Goal: Information Seeking & Learning: Check status

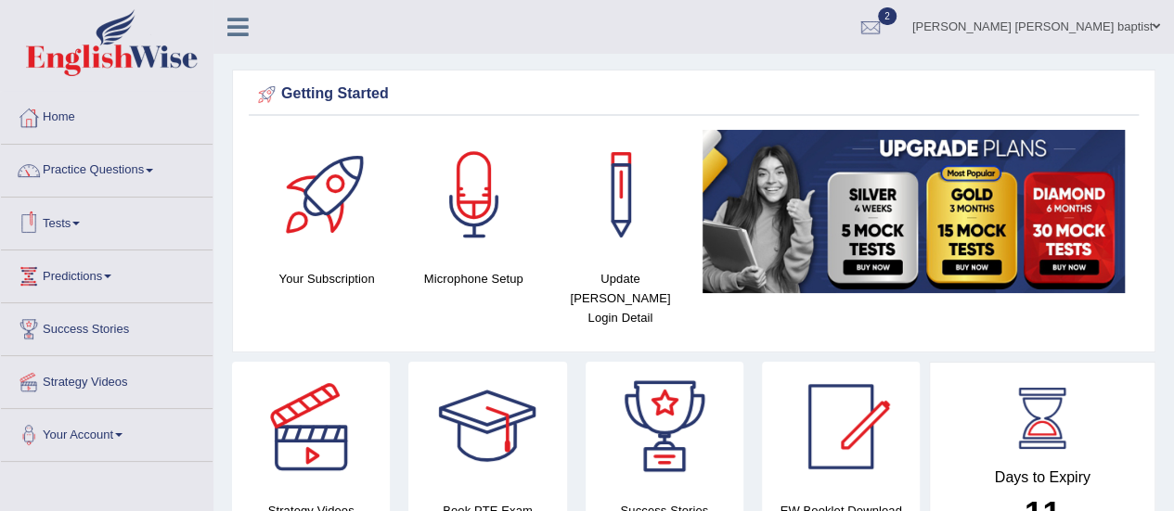
click at [87, 228] on link "Tests" at bounding box center [107, 221] width 212 height 46
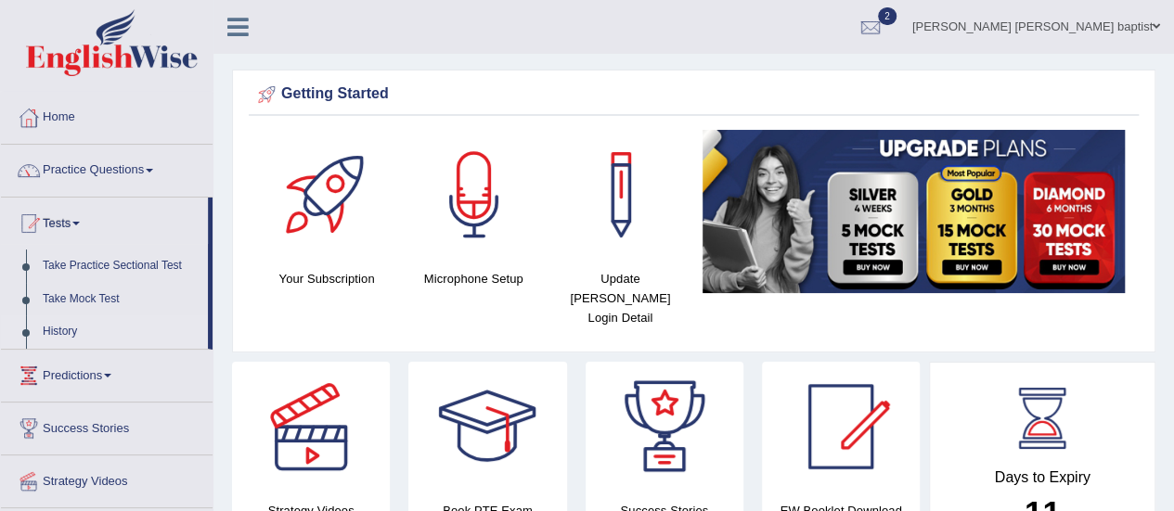
click at [65, 328] on link "History" at bounding box center [121, 332] width 174 height 33
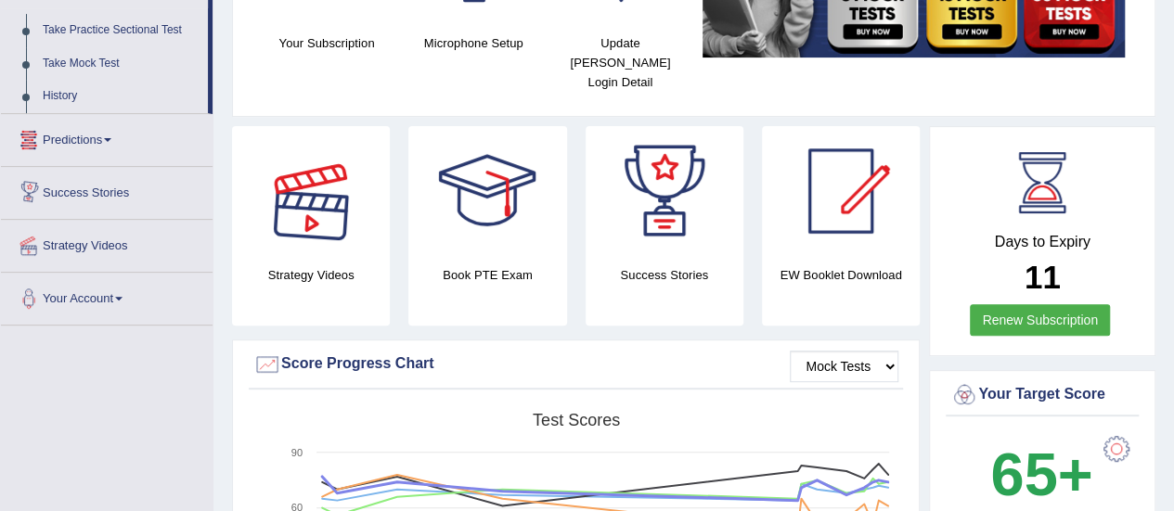
scroll to position [278, 0]
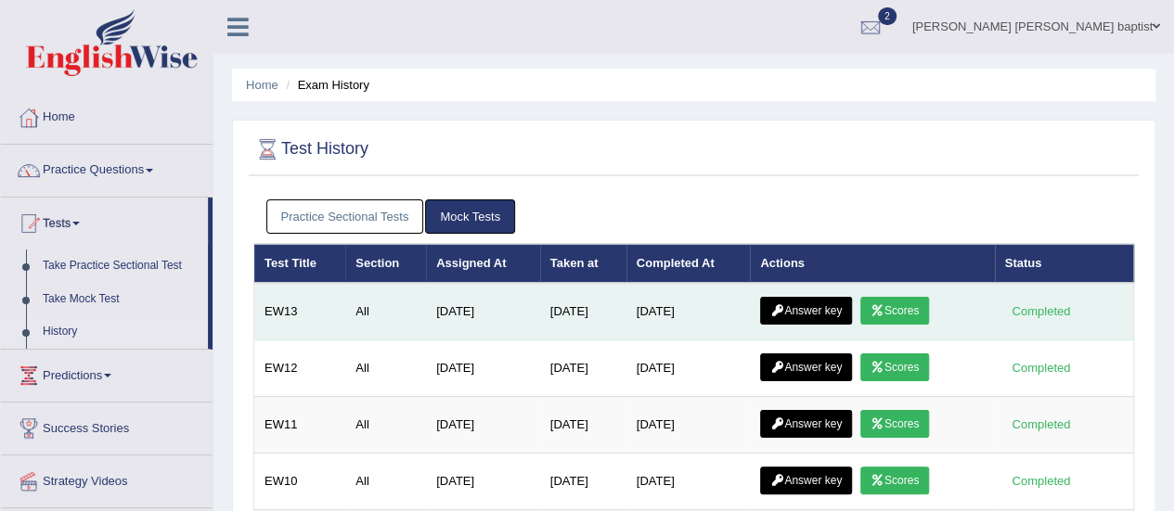
click at [910, 303] on link "Scores" at bounding box center [895, 311] width 69 height 28
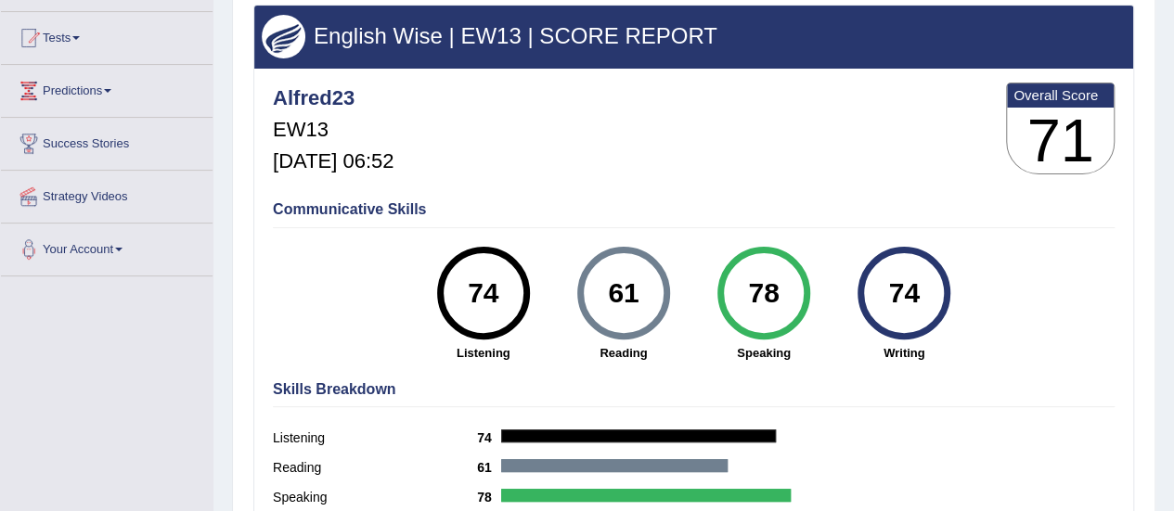
click at [1107, 261] on div "Communicative Skills 74 Listening 61 Reading 78 Speaking 74 Writing" at bounding box center [693, 279] width 851 height 175
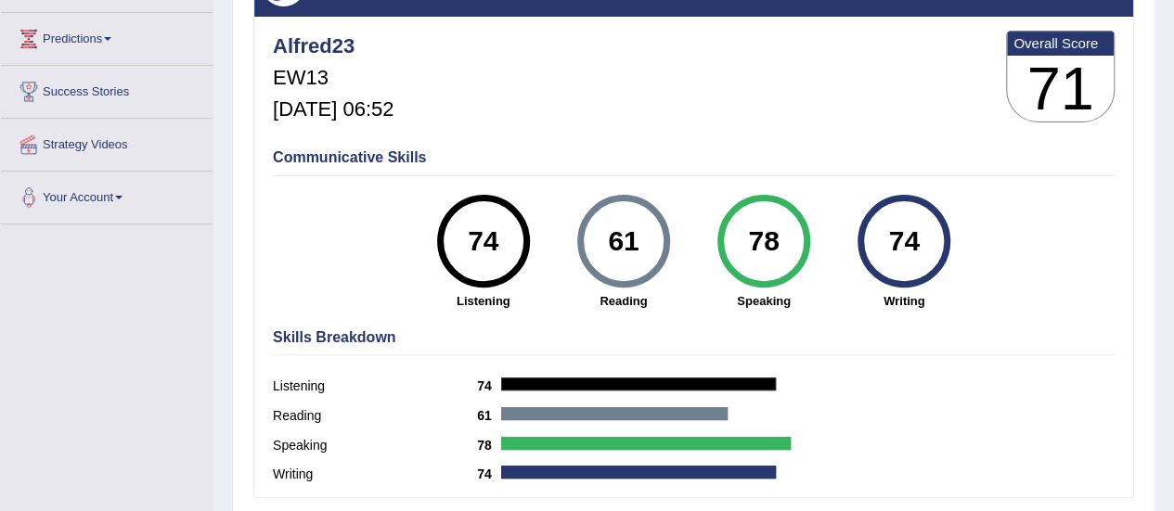
scroll to position [93, 0]
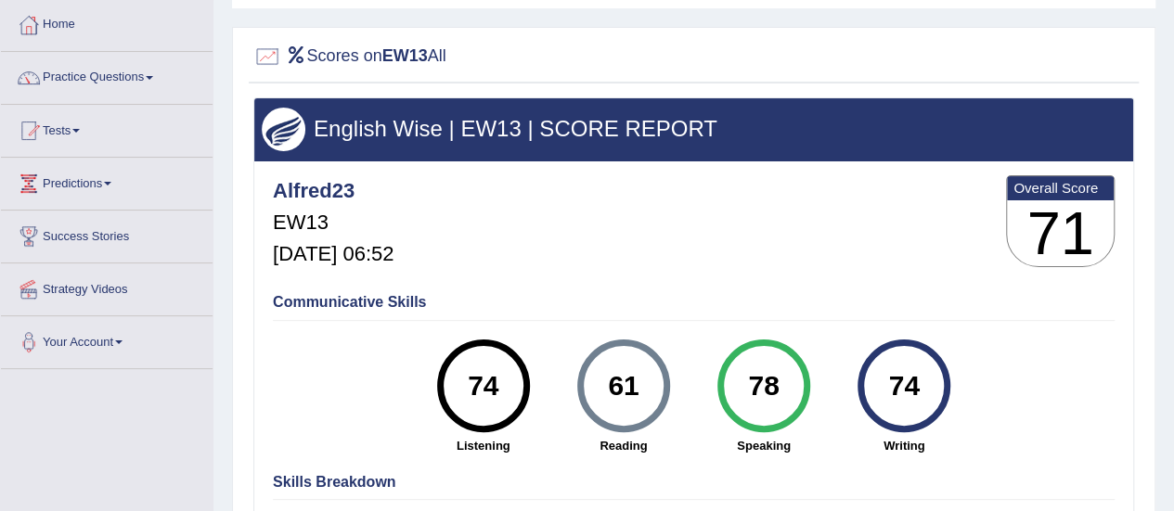
click at [86, 135] on link "Tests" at bounding box center [107, 128] width 212 height 46
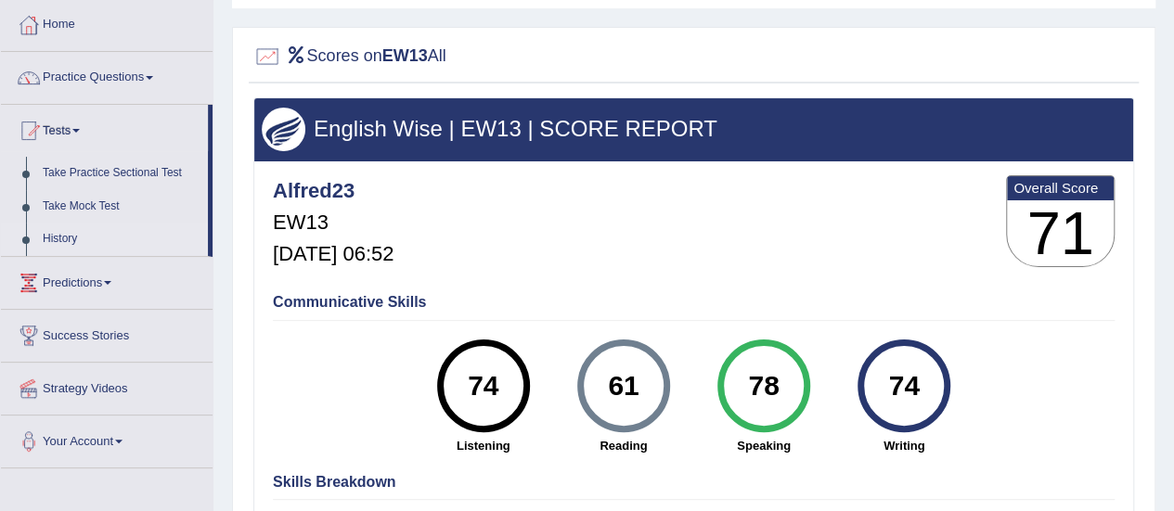
click at [61, 242] on link "History" at bounding box center [121, 239] width 174 height 33
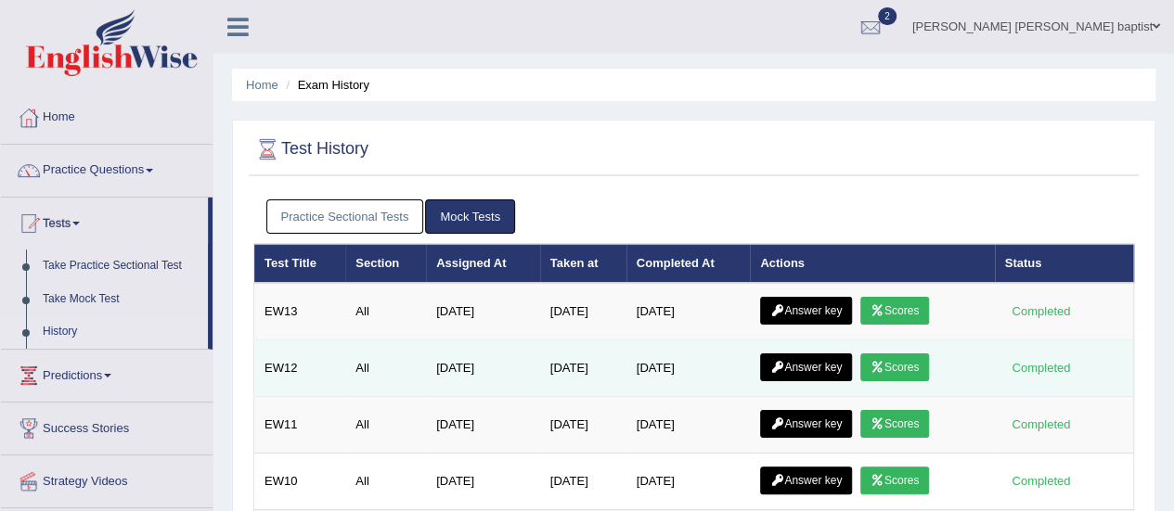
click at [915, 354] on link "Scores" at bounding box center [895, 368] width 69 height 28
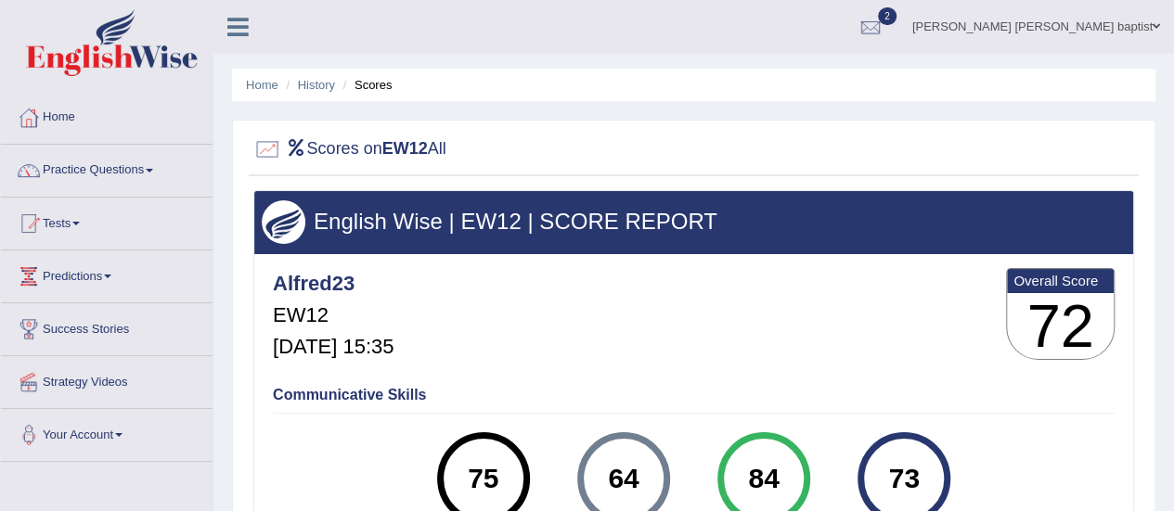
click at [80, 219] on link "Tests" at bounding box center [107, 221] width 212 height 46
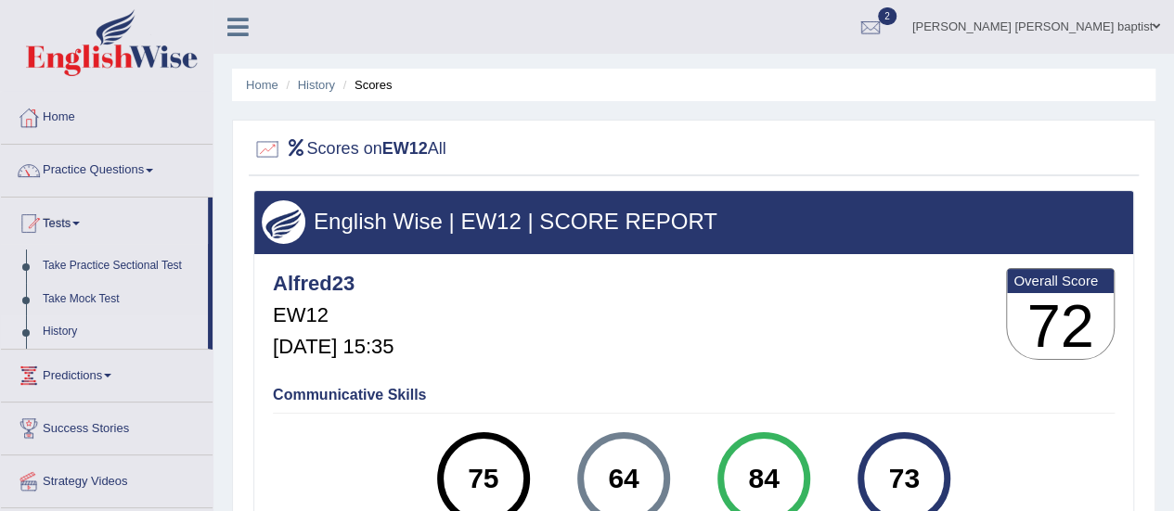
click at [58, 334] on link "History" at bounding box center [121, 332] width 174 height 33
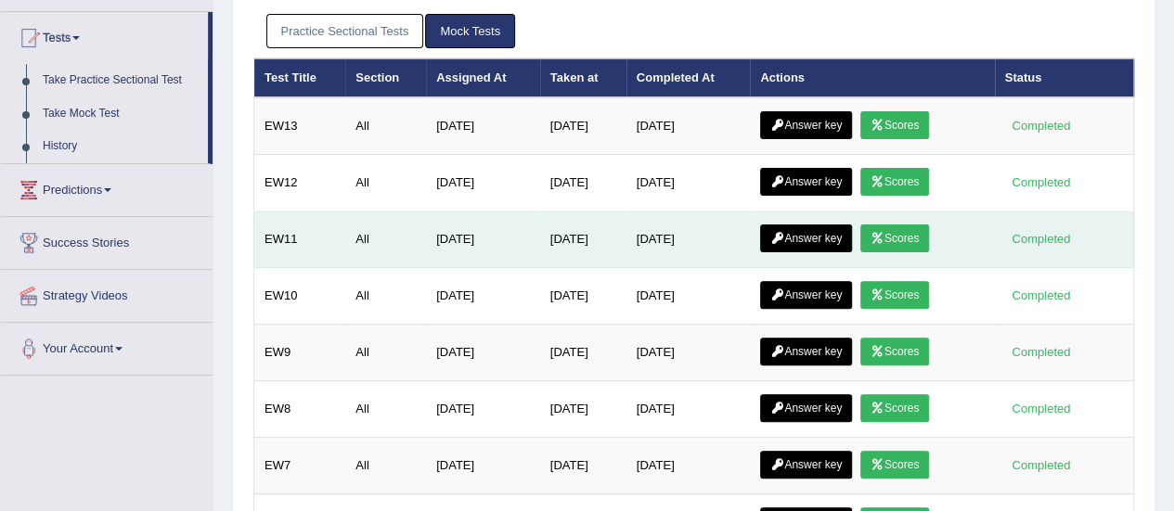
scroll to position [186, 0]
click at [904, 242] on link "Scores" at bounding box center [895, 239] width 69 height 28
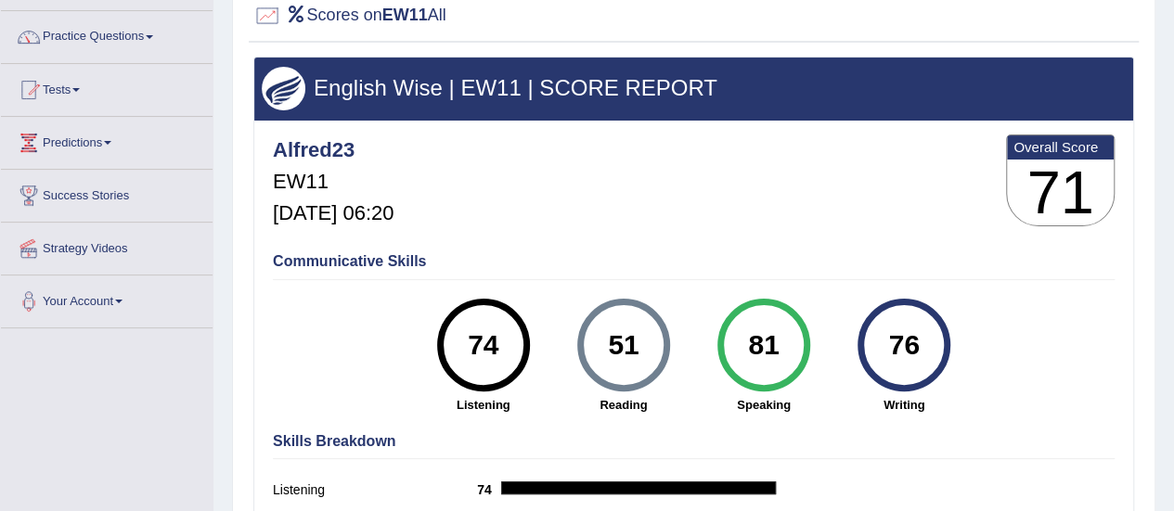
scroll to position [93, 0]
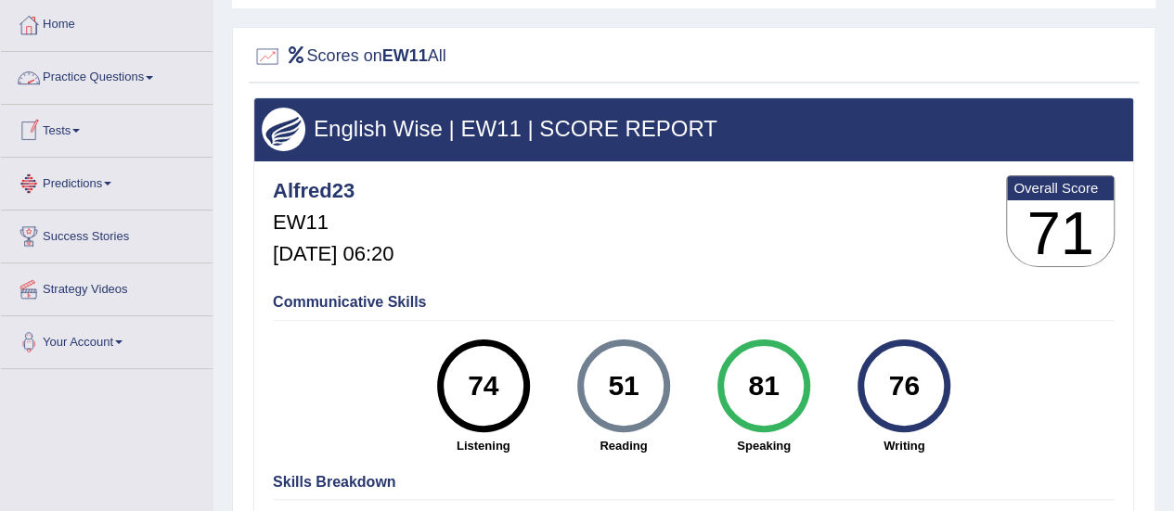
click at [156, 74] on link "Practice Questions" at bounding box center [107, 75] width 212 height 46
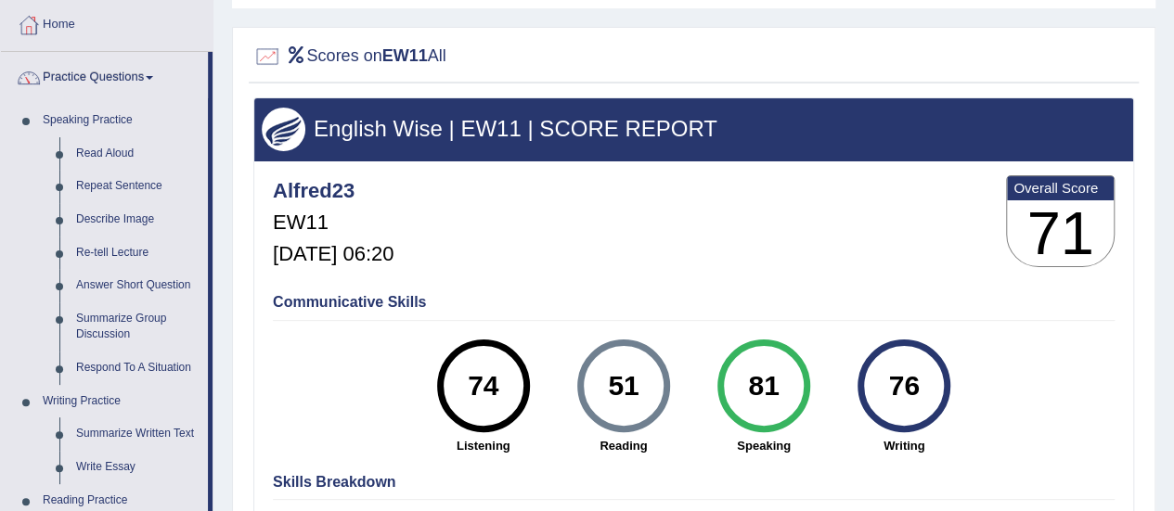
click at [156, 74] on link "Practice Questions" at bounding box center [104, 75] width 207 height 46
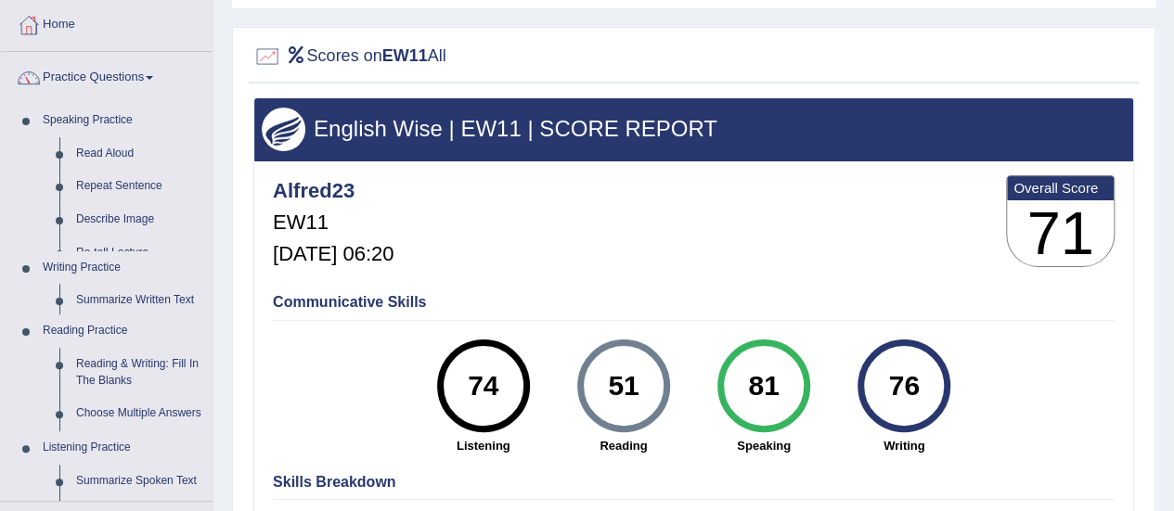
click at [153, 76] on span at bounding box center [149, 78] width 7 height 4
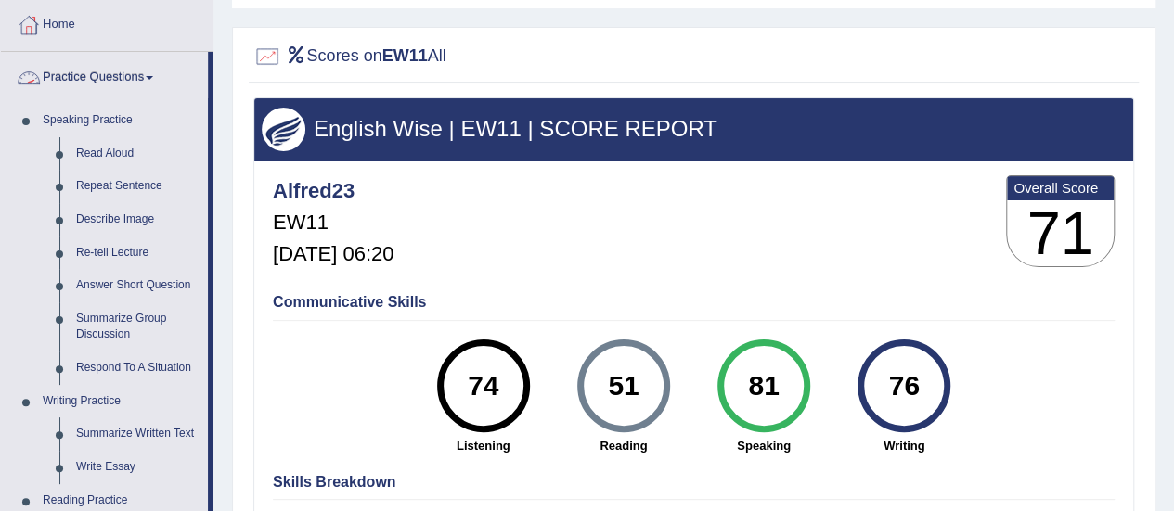
click at [152, 65] on link "Practice Questions" at bounding box center [104, 75] width 207 height 46
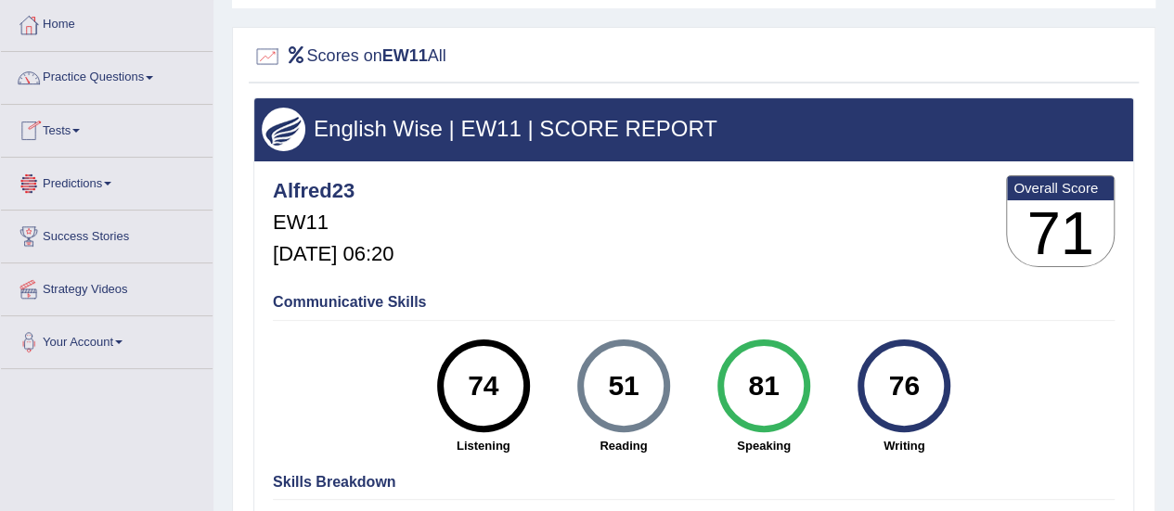
click at [100, 138] on link "Tests" at bounding box center [107, 128] width 212 height 46
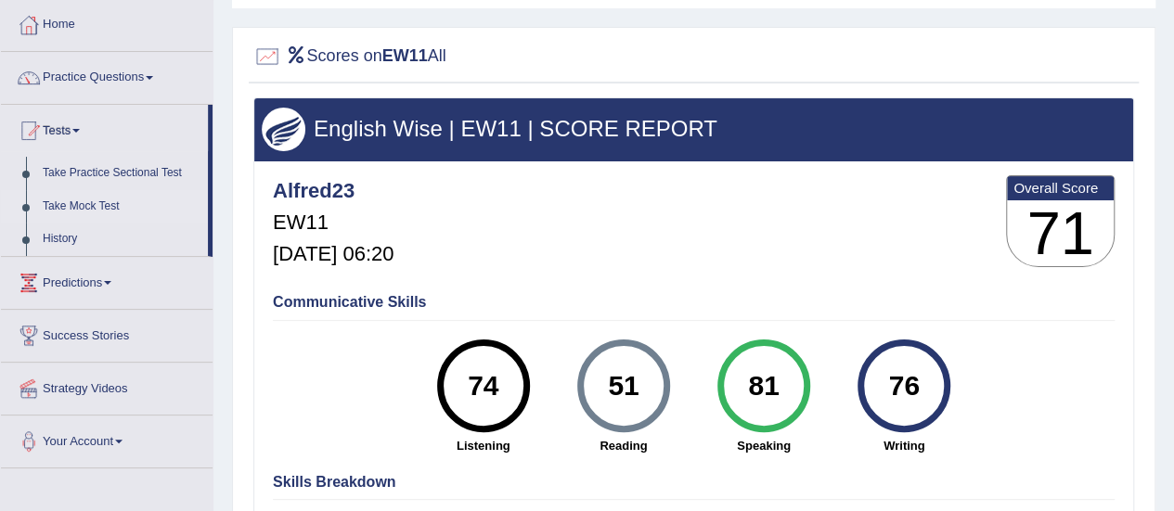
click at [97, 201] on link "Take Mock Test" at bounding box center [121, 206] width 174 height 33
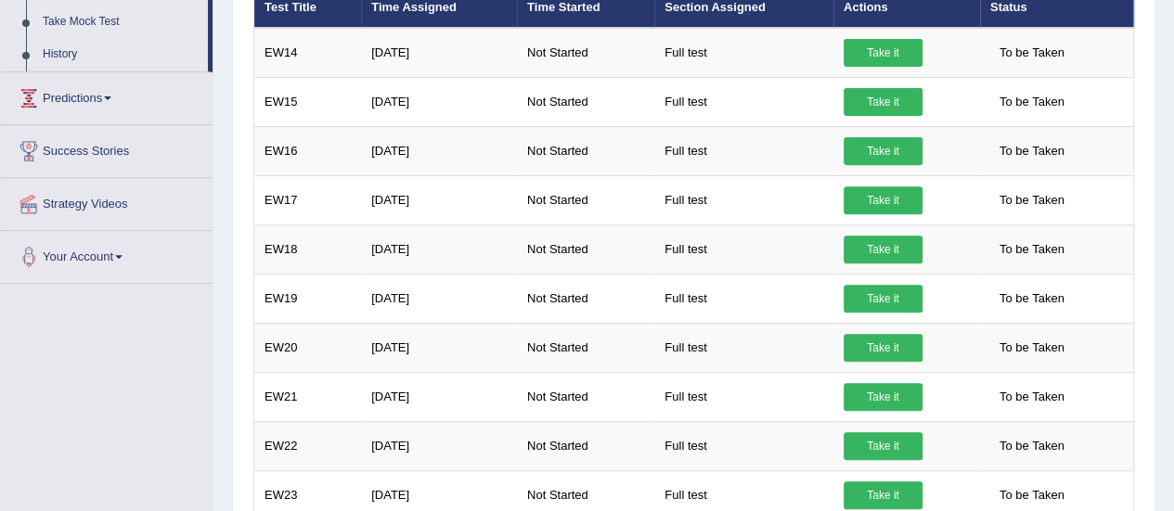
scroll to position [278, 0]
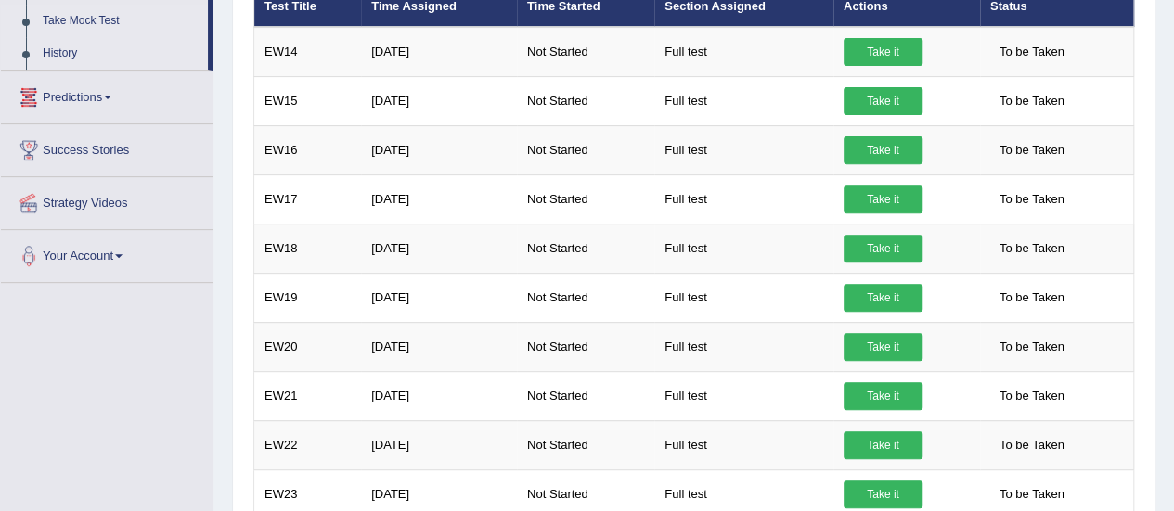
click at [71, 49] on link "History" at bounding box center [121, 53] width 174 height 33
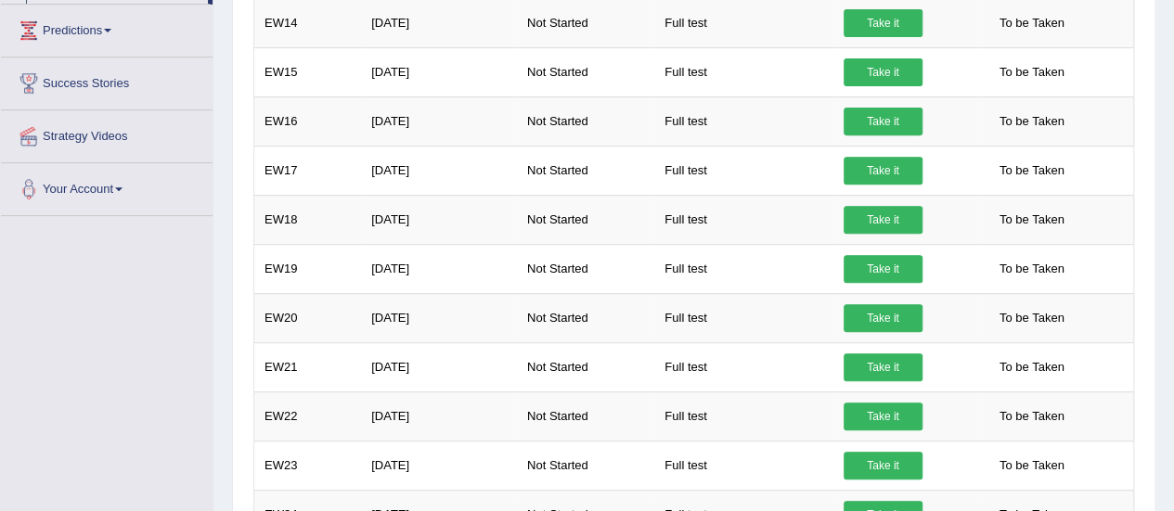
scroll to position [377, 0]
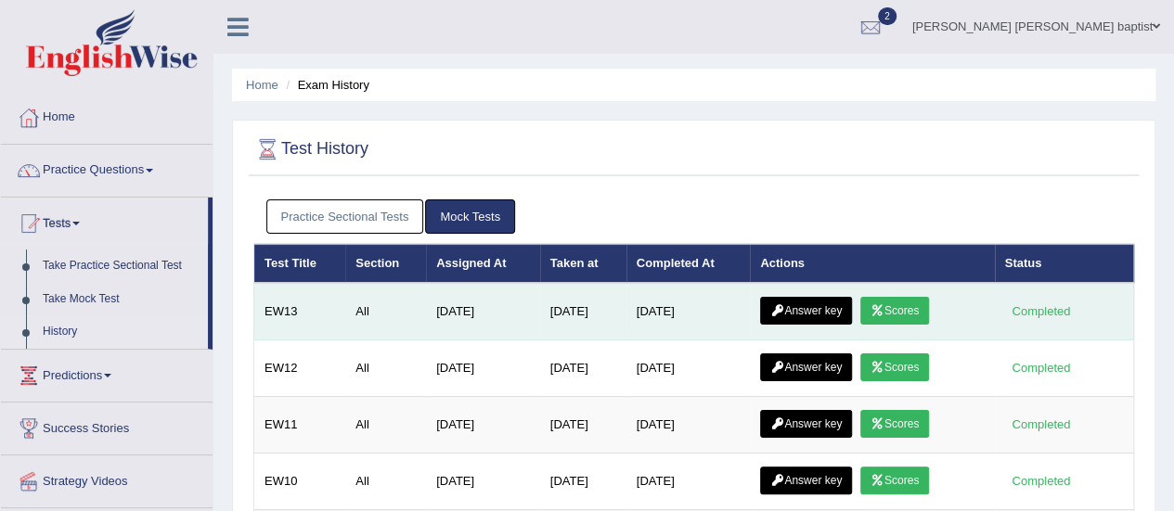
click at [832, 299] on link "Answer key" at bounding box center [806, 311] width 92 height 28
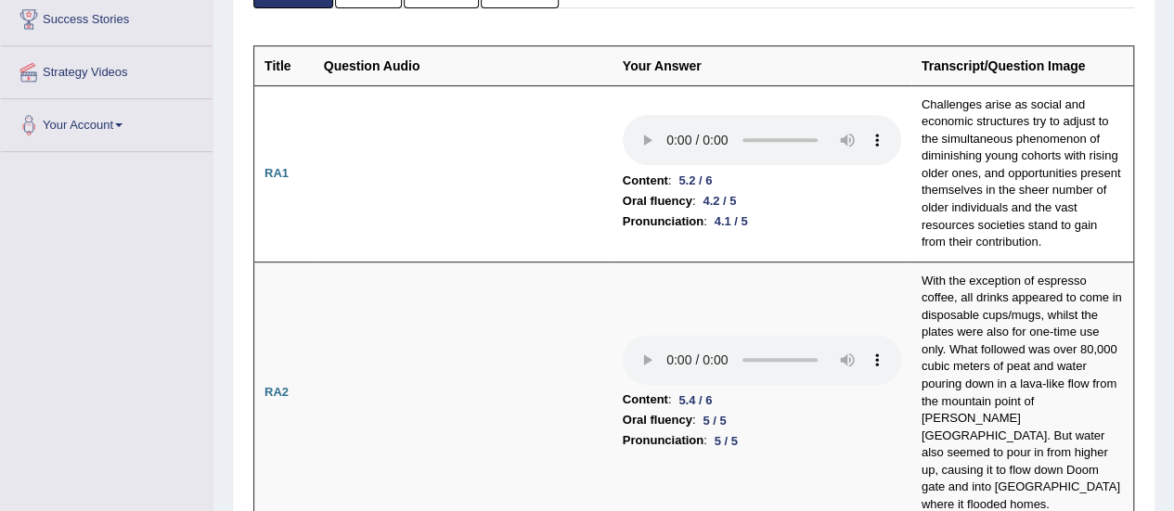
scroll to position [87, 0]
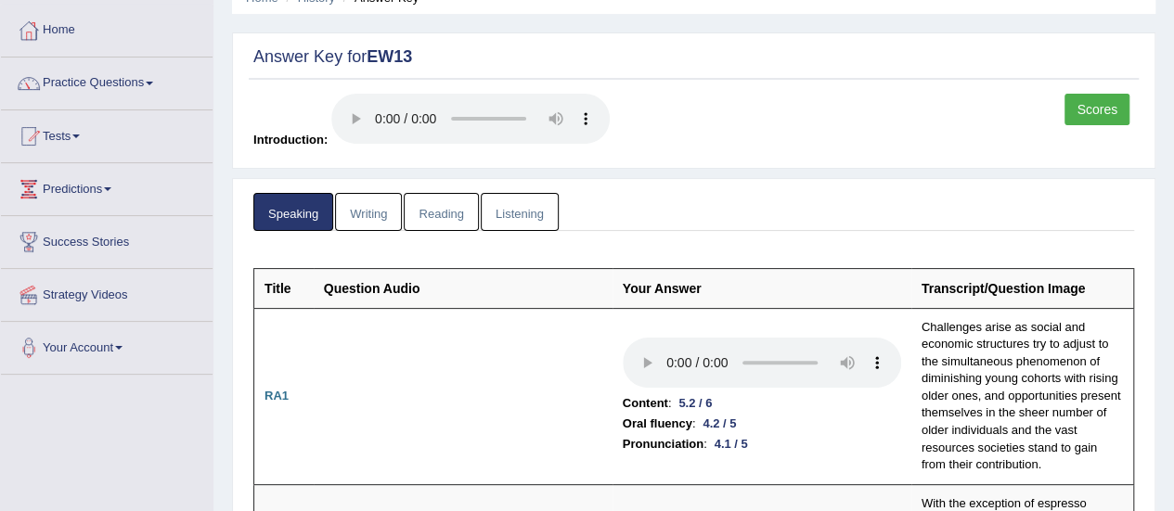
click at [381, 211] on link "Writing" at bounding box center [368, 212] width 67 height 38
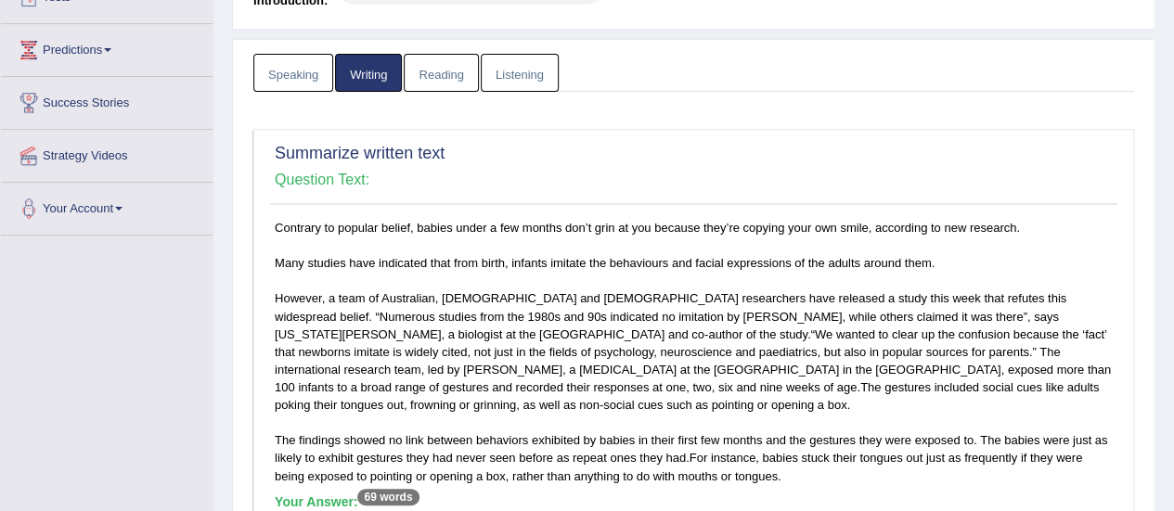
scroll to position [122, 0]
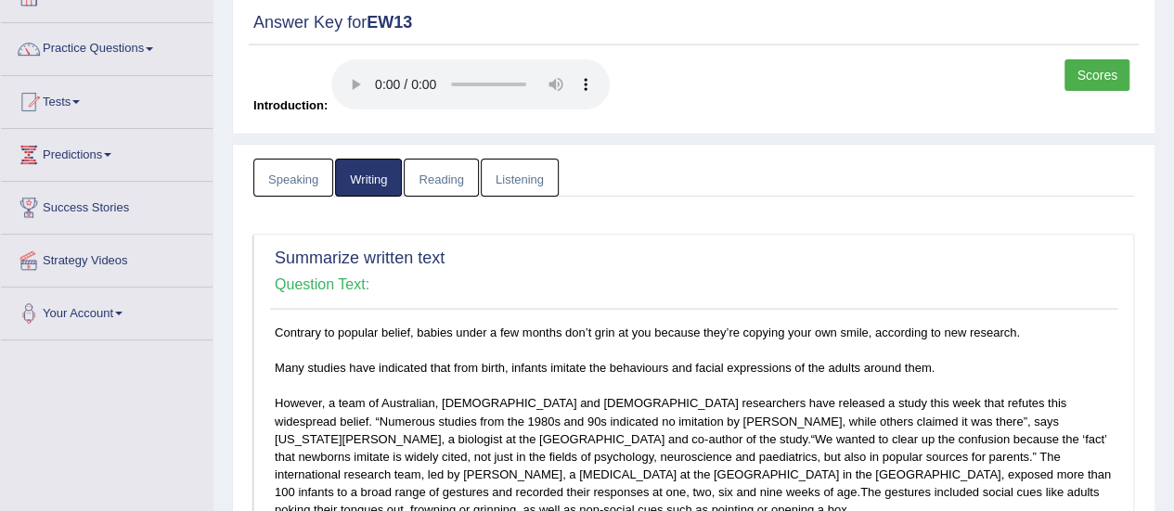
click at [455, 176] on link "Reading" at bounding box center [441, 178] width 74 height 38
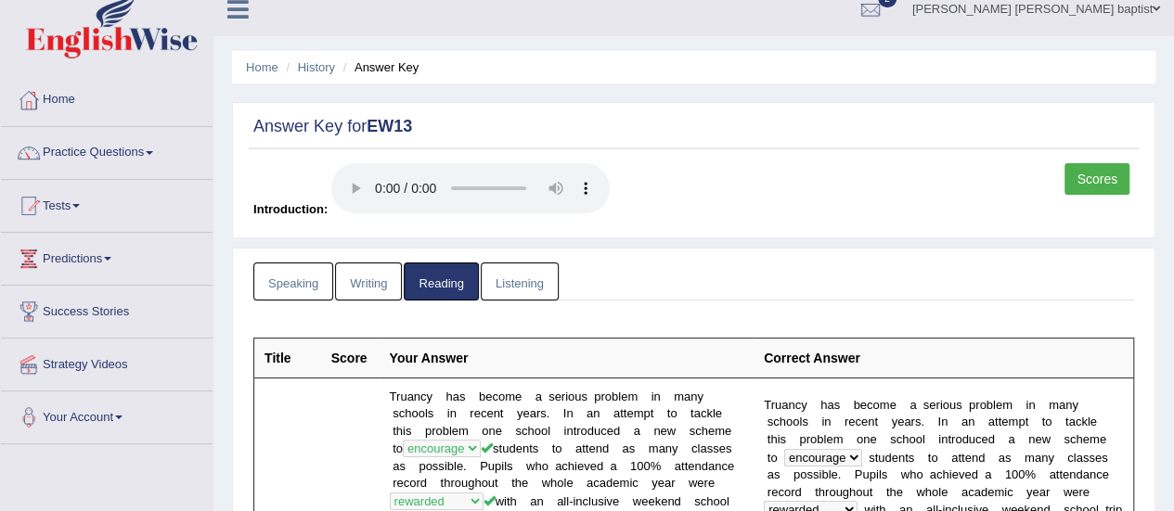
scroll to position [0, 0]
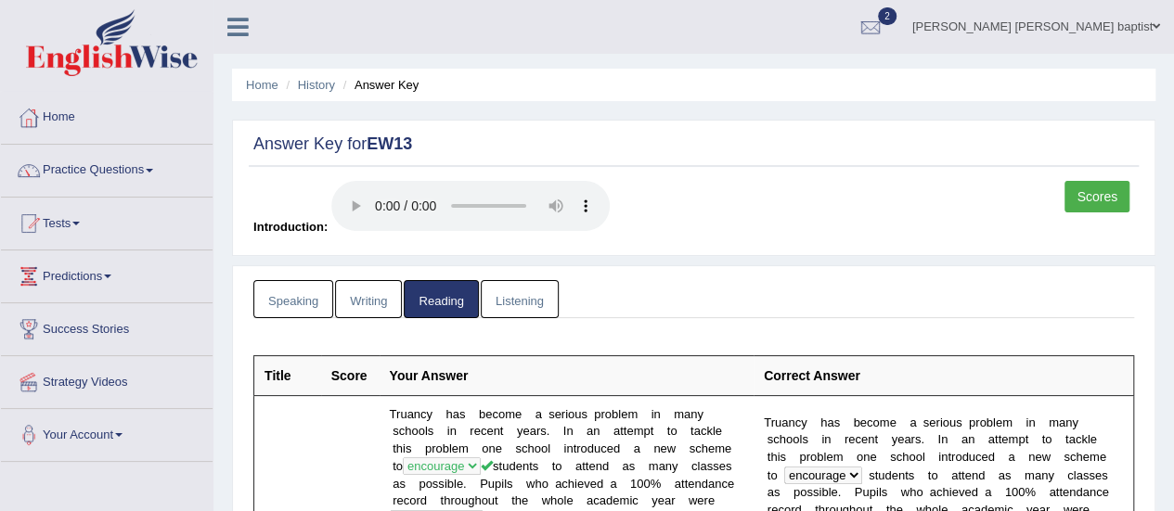
click at [531, 288] on link "Listening" at bounding box center [520, 299] width 78 height 38
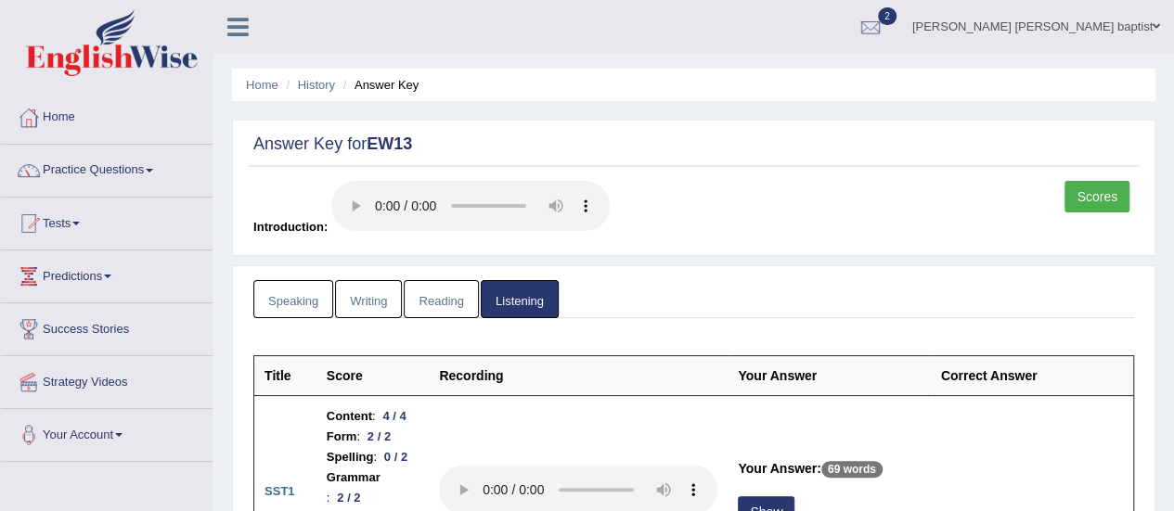
click at [1107, 199] on link "Scores" at bounding box center [1097, 197] width 65 height 32
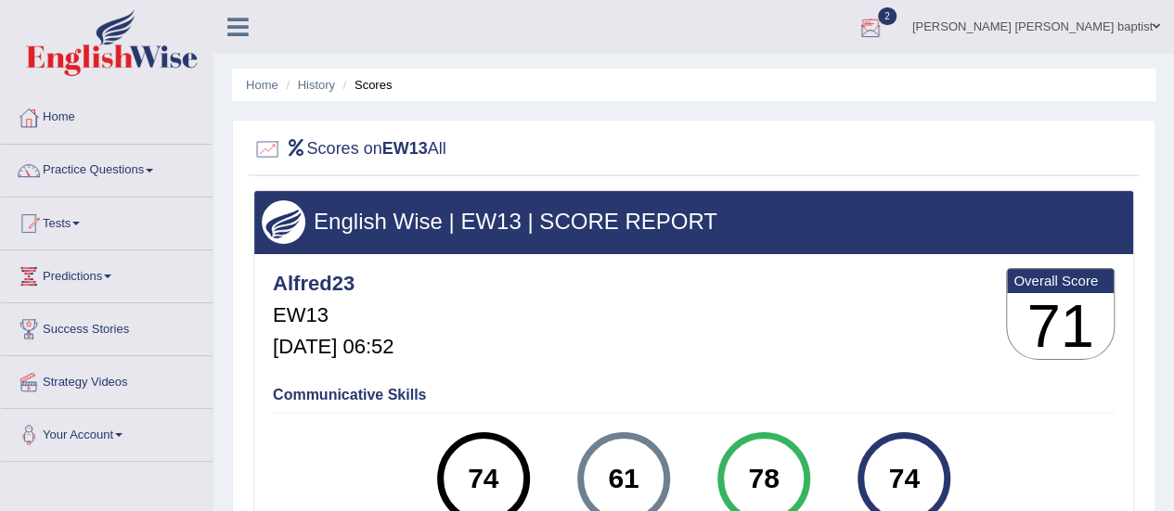
click at [885, 22] on div at bounding box center [871, 28] width 28 height 28
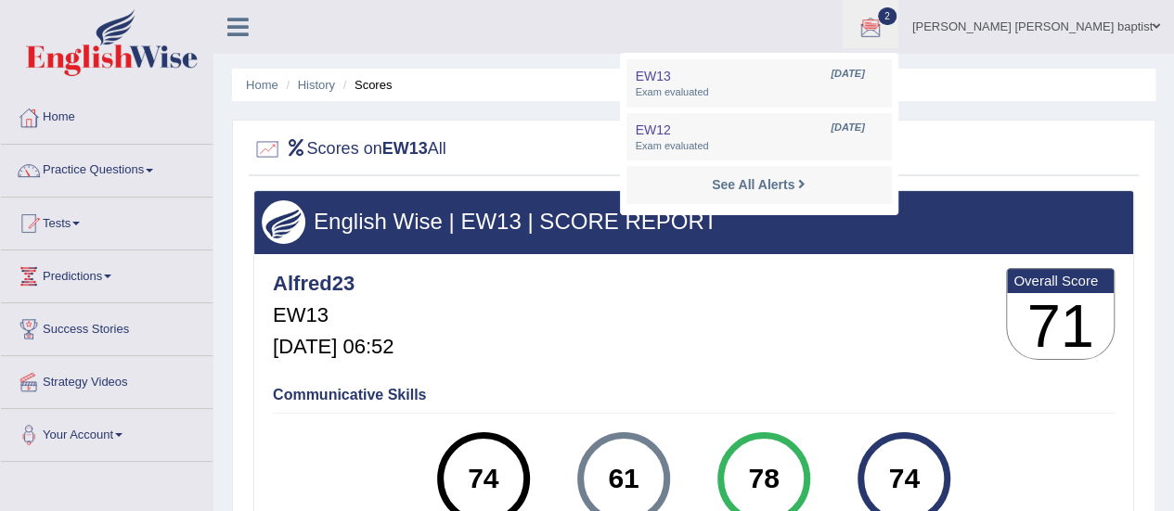
click at [1103, 152] on div at bounding box center [693, 150] width 881 height 38
